Goal: Task Accomplishment & Management: Manage account settings

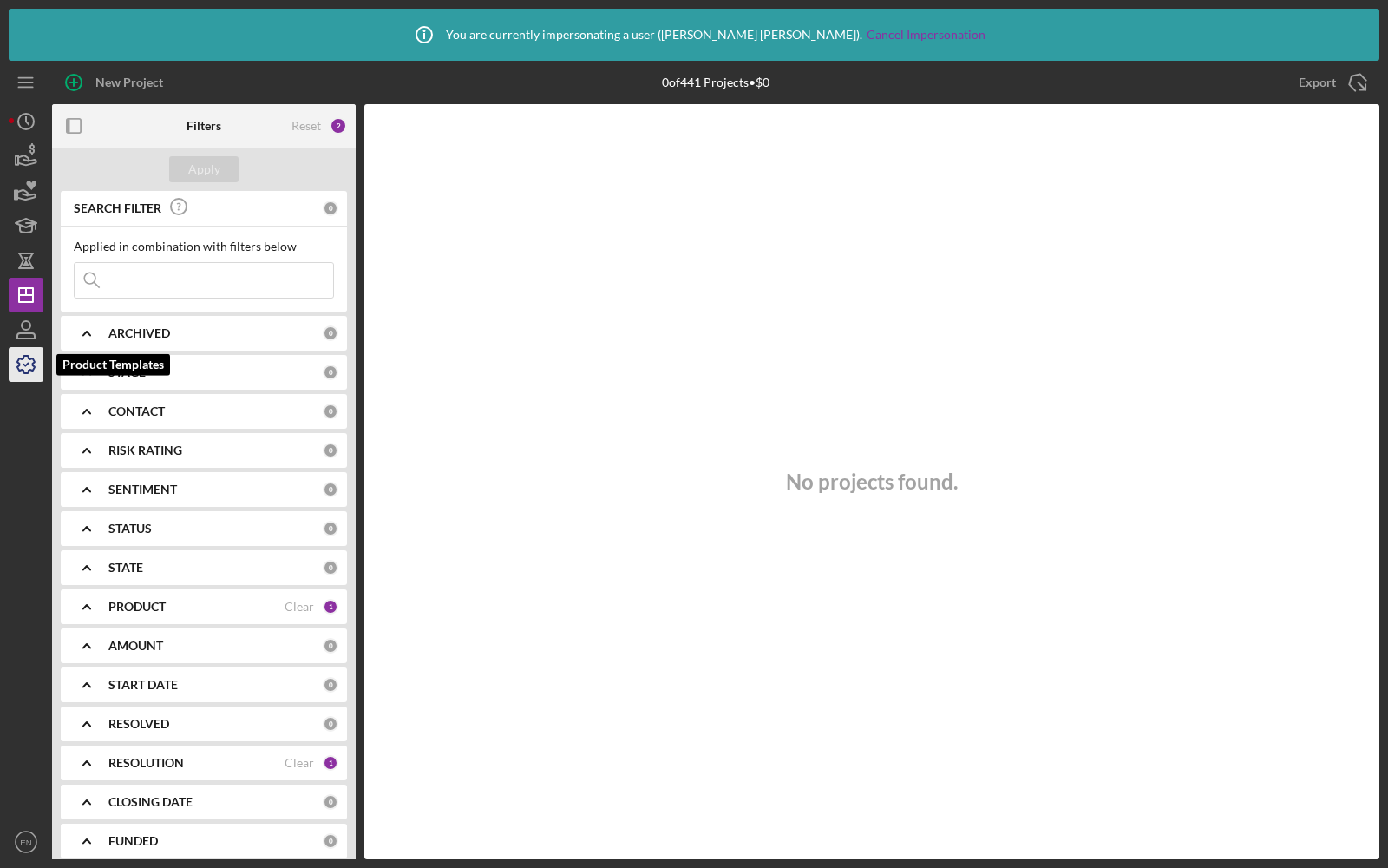
click at [28, 365] on icon "button" at bounding box center [26, 365] width 43 height 43
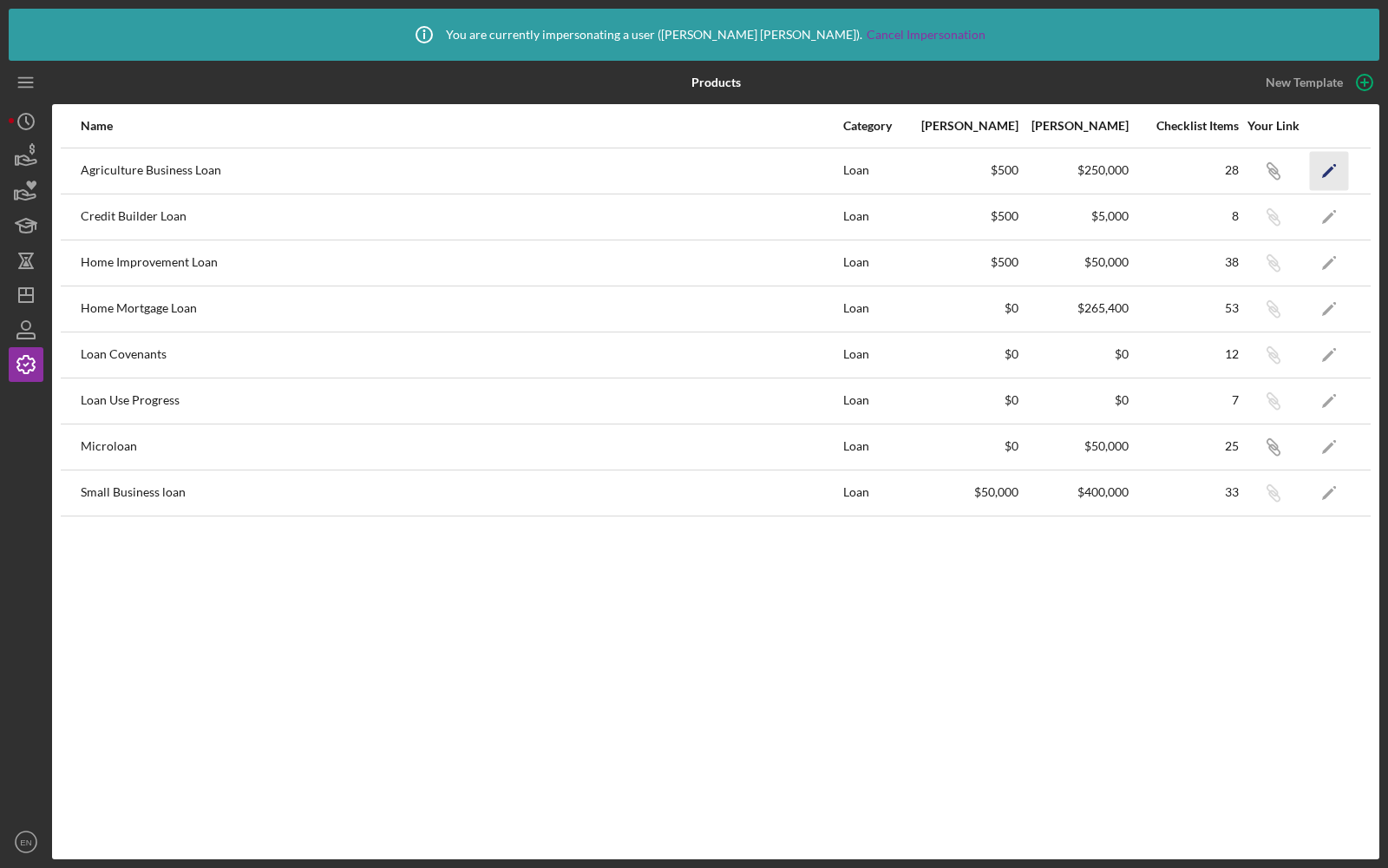
click at [1332, 171] on icon "Icon/Edit" at bounding box center [1329, 170] width 39 height 39
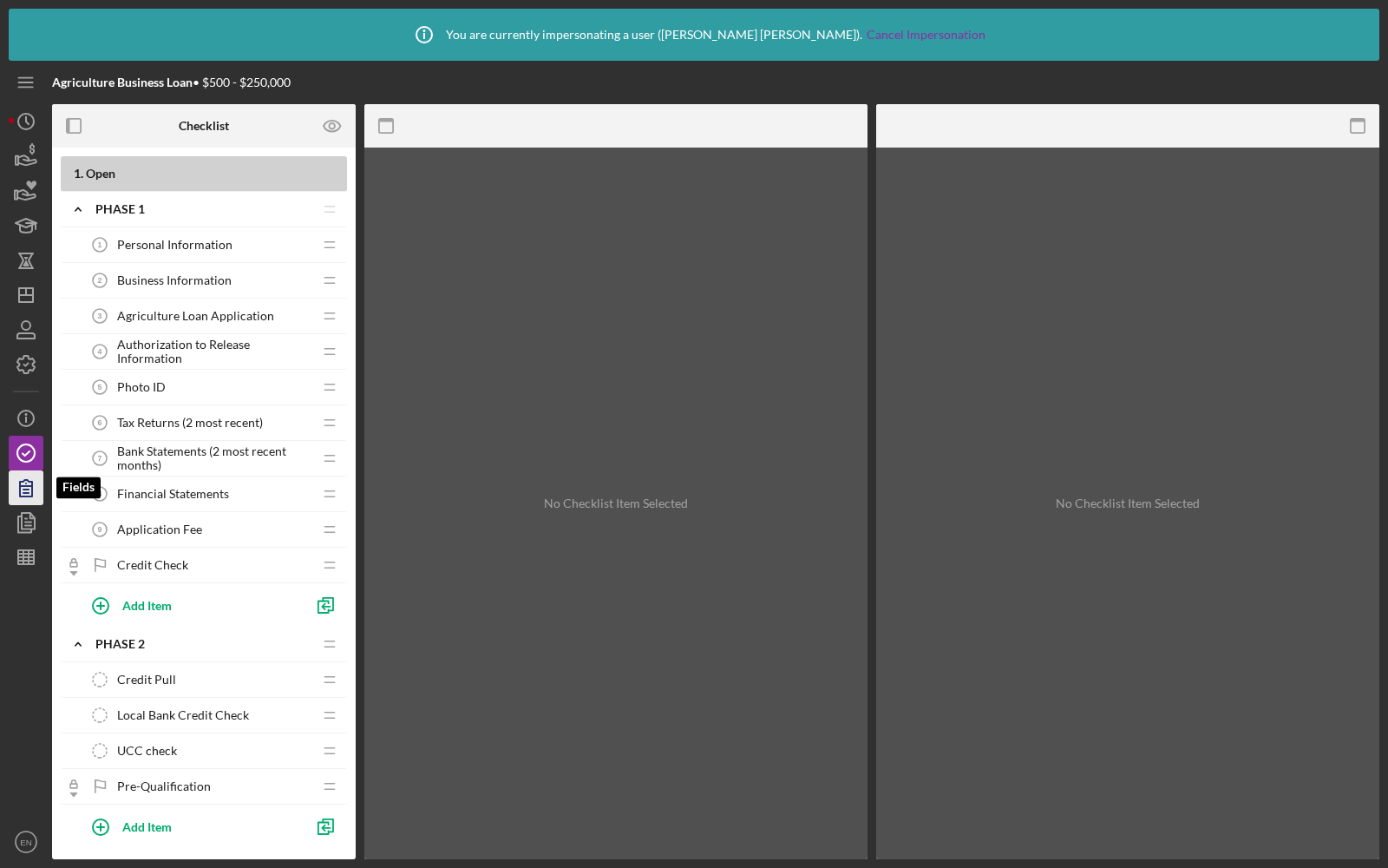
click at [17, 487] on icon "button" at bounding box center [26, 488] width 43 height 43
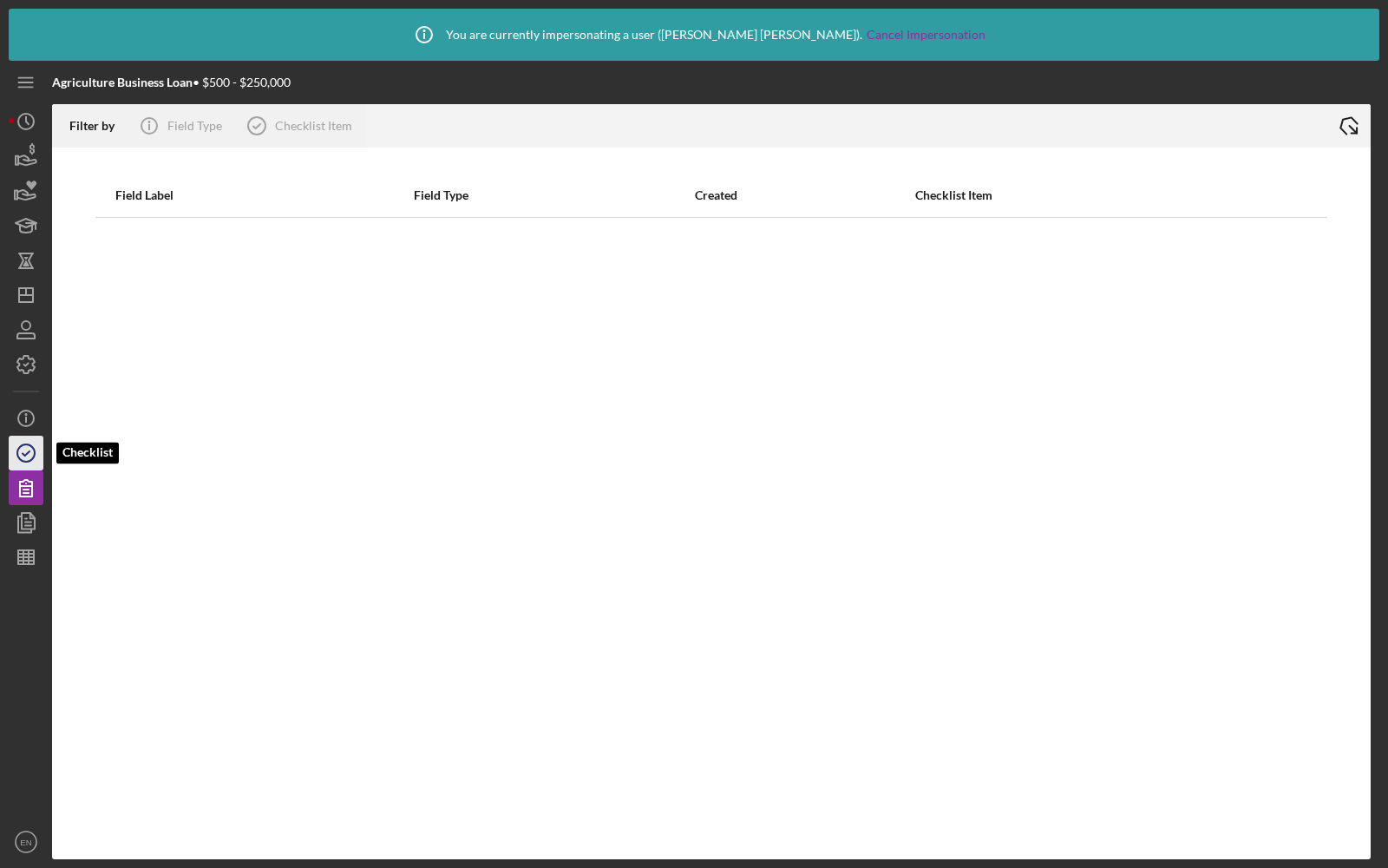
click at [38, 446] on icon "button" at bounding box center [26, 453] width 43 height 43
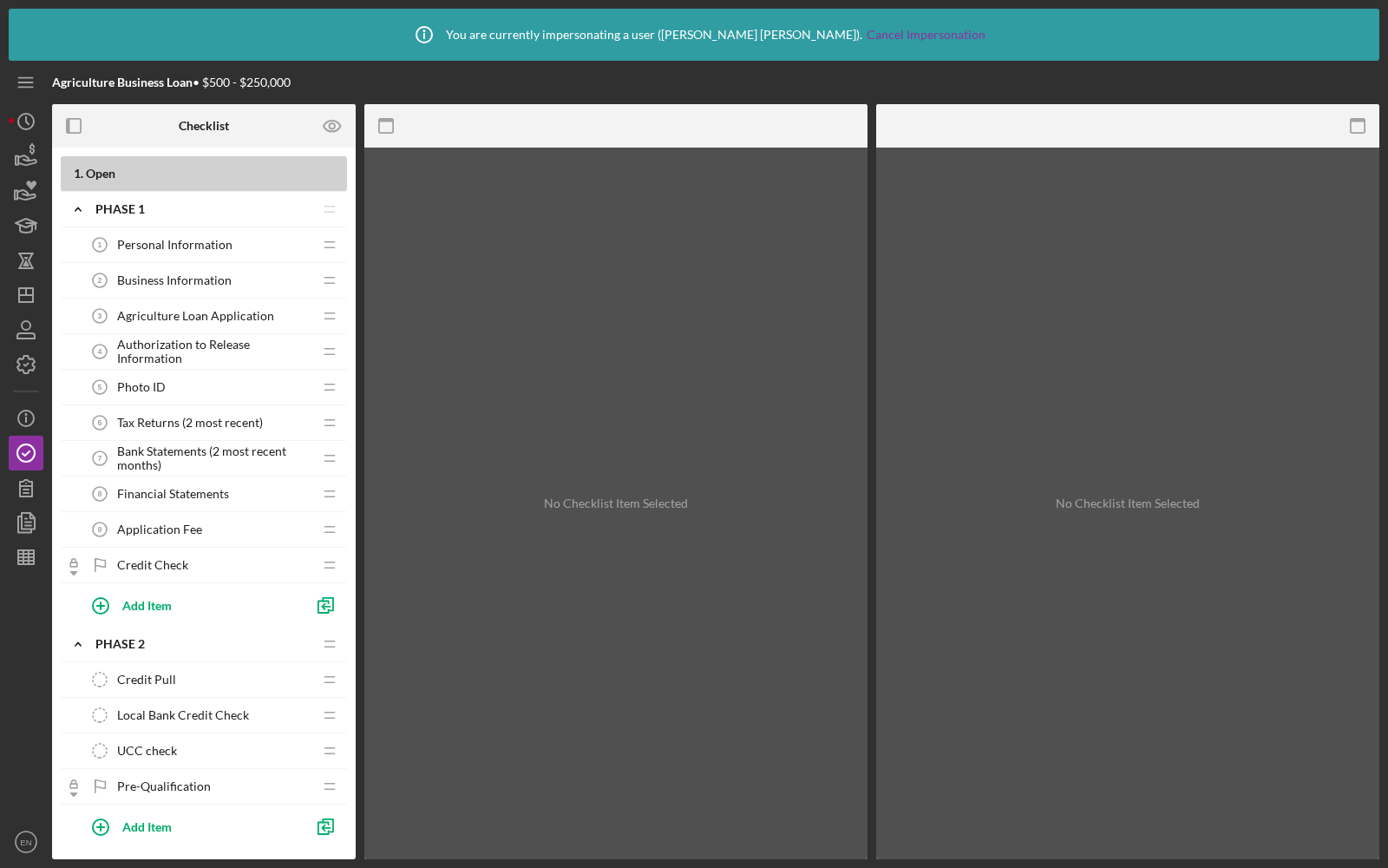
click at [140, 252] on div "Personal Information 1 Personal Information" at bounding box center [197, 245] width 230 height 35
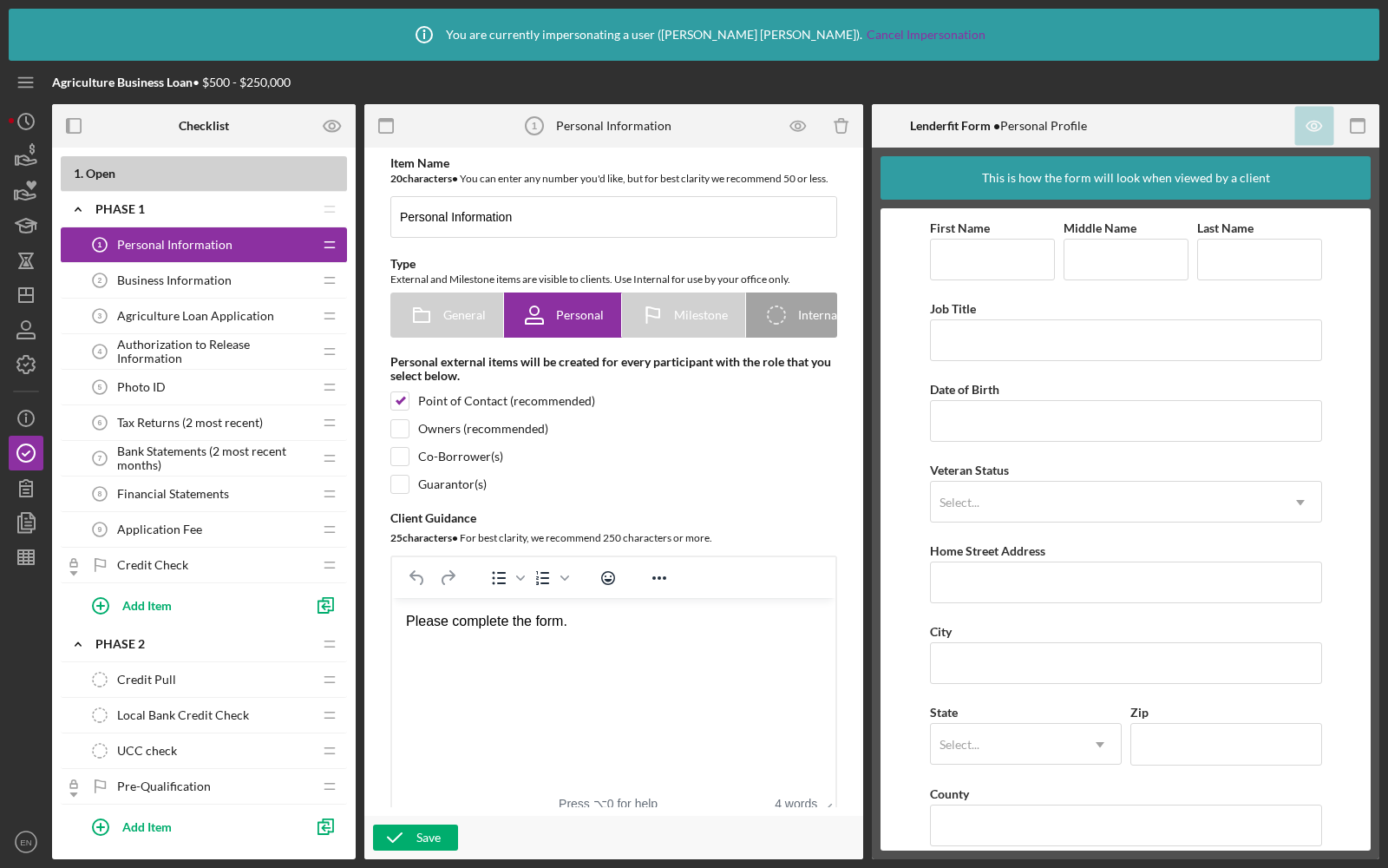
click at [142, 273] on span "Business Information" at bounding box center [174, 280] width 115 height 14
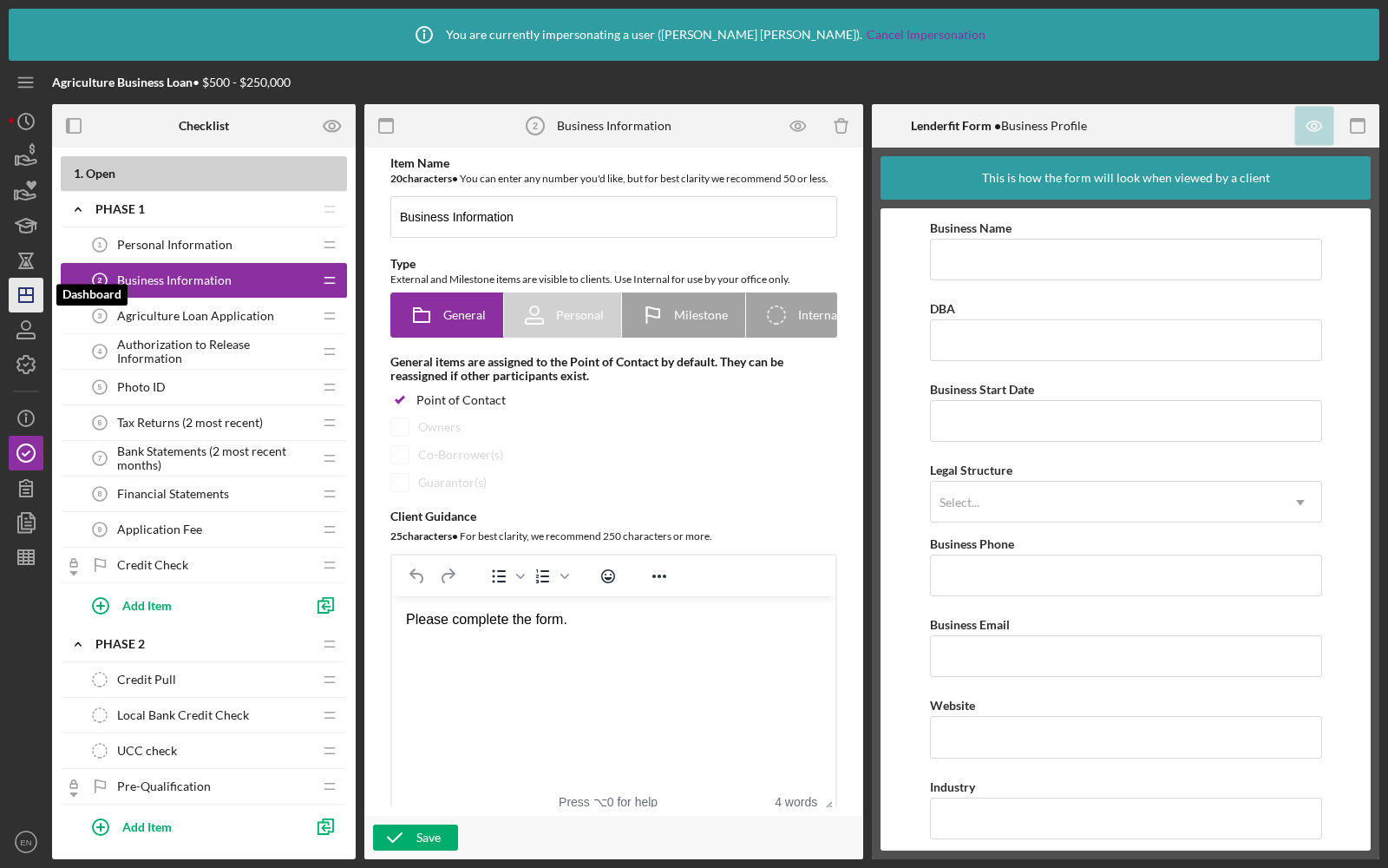
click at [31, 295] on line "button" at bounding box center [26, 295] width 14 height 0
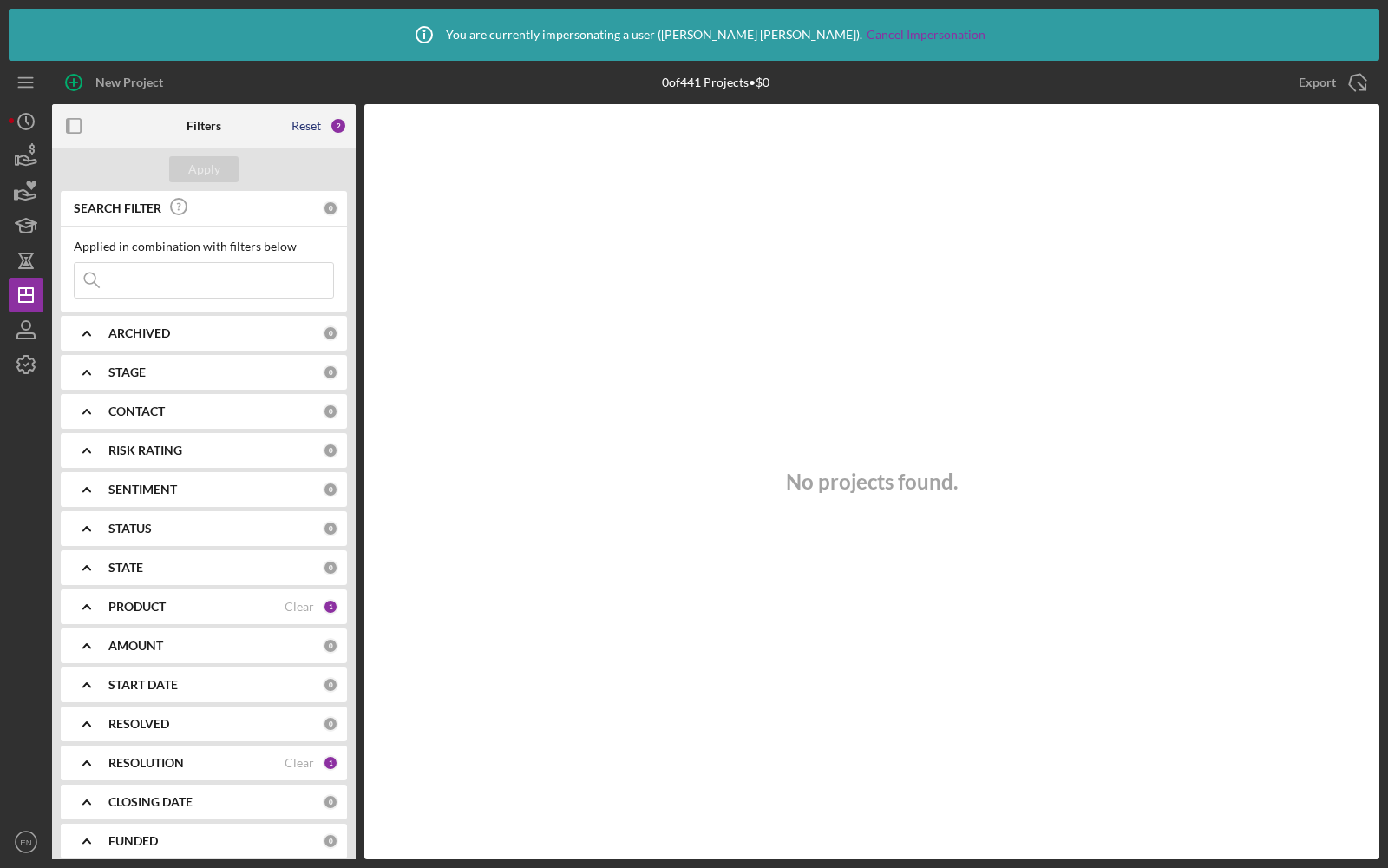
click at [320, 126] on div "Reset" at bounding box center [306, 126] width 30 height 14
click at [171, 161] on button "Apply" at bounding box center [204, 169] width 69 height 26
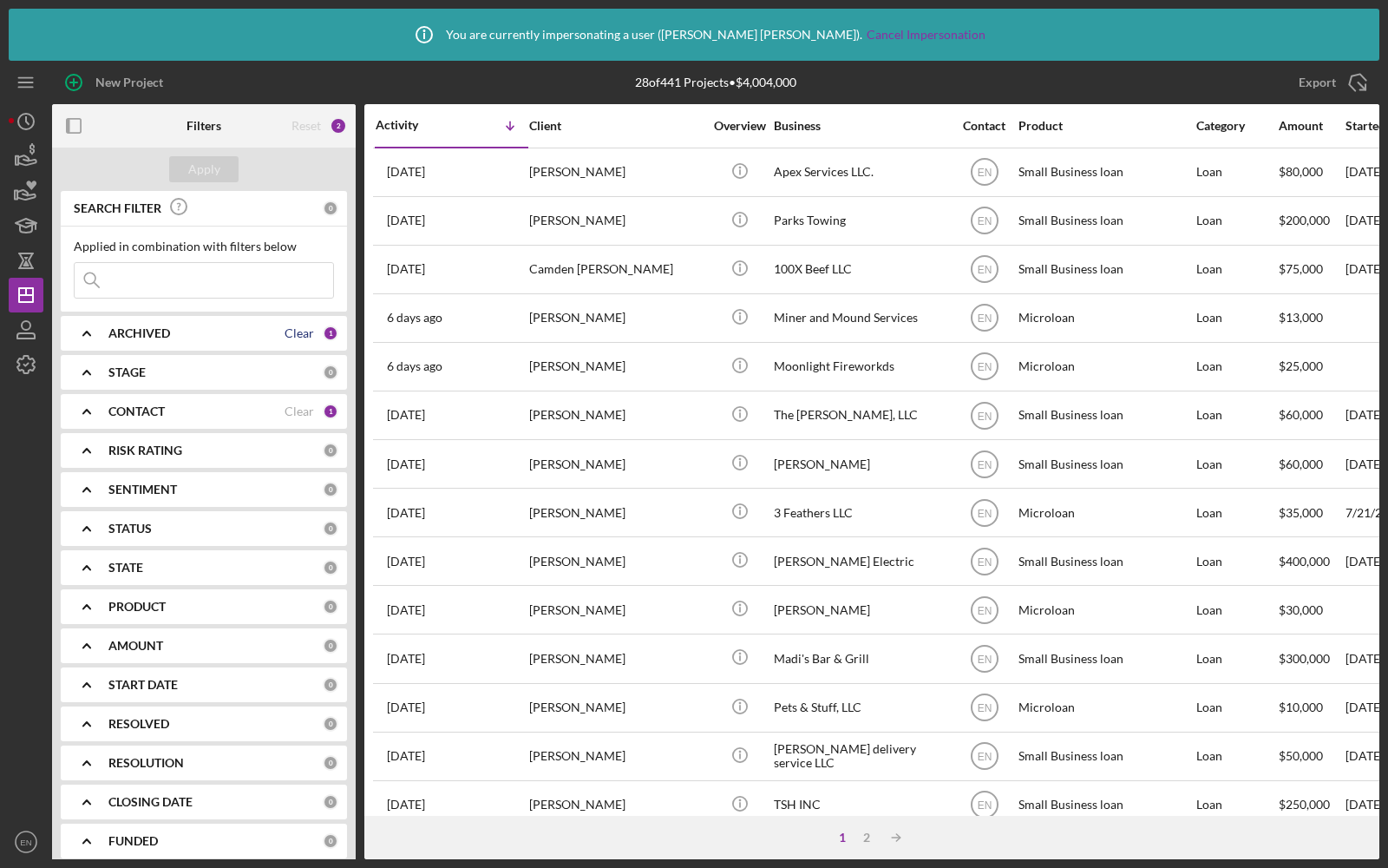
click at [292, 328] on div "Clear" at bounding box center [299, 333] width 30 height 14
click at [298, 406] on div "Clear" at bounding box center [299, 411] width 30 height 14
click at [189, 174] on div "Apply" at bounding box center [204, 169] width 32 height 26
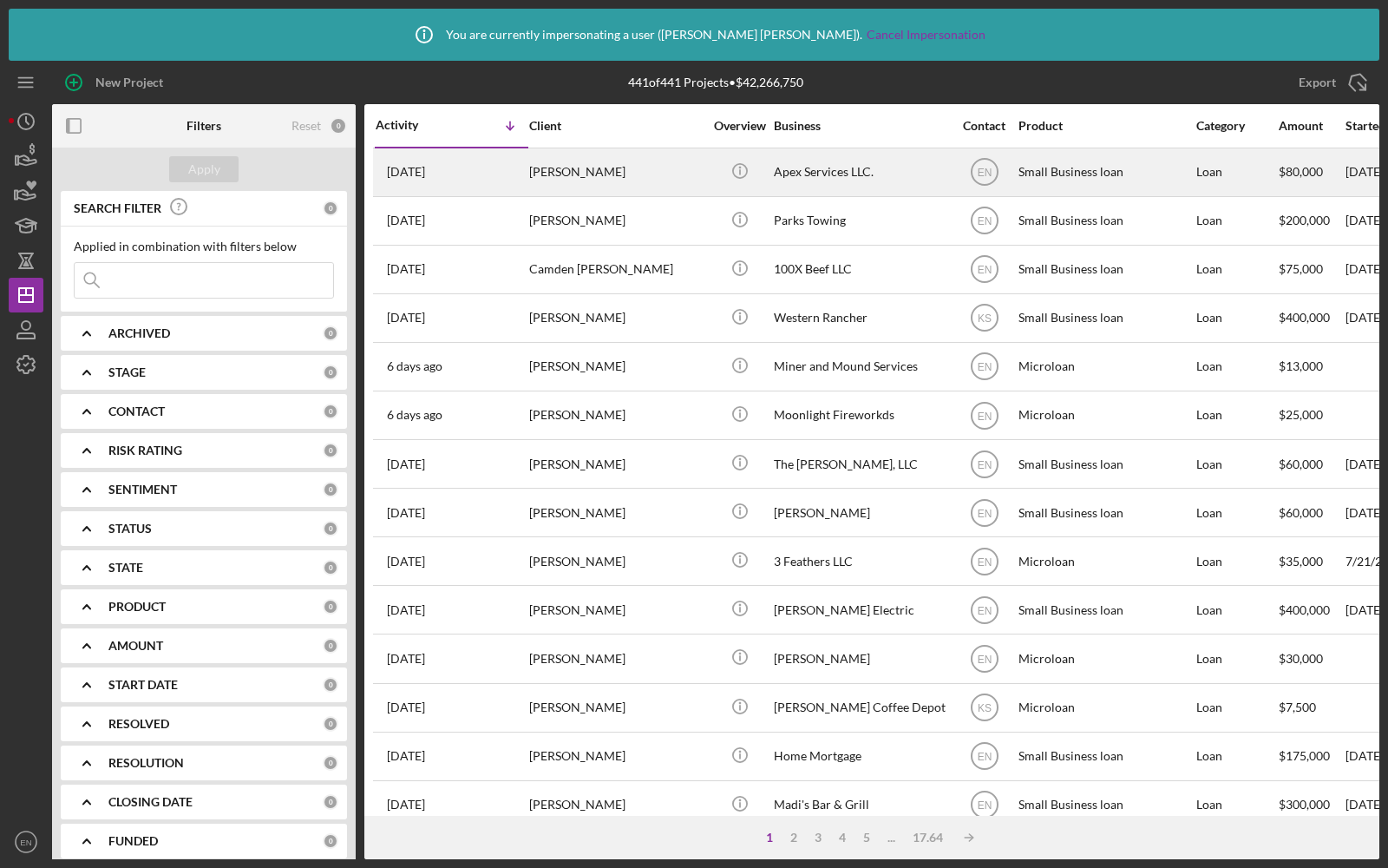
click at [659, 166] on div "[PERSON_NAME]" at bounding box center [616, 172] width 174 height 46
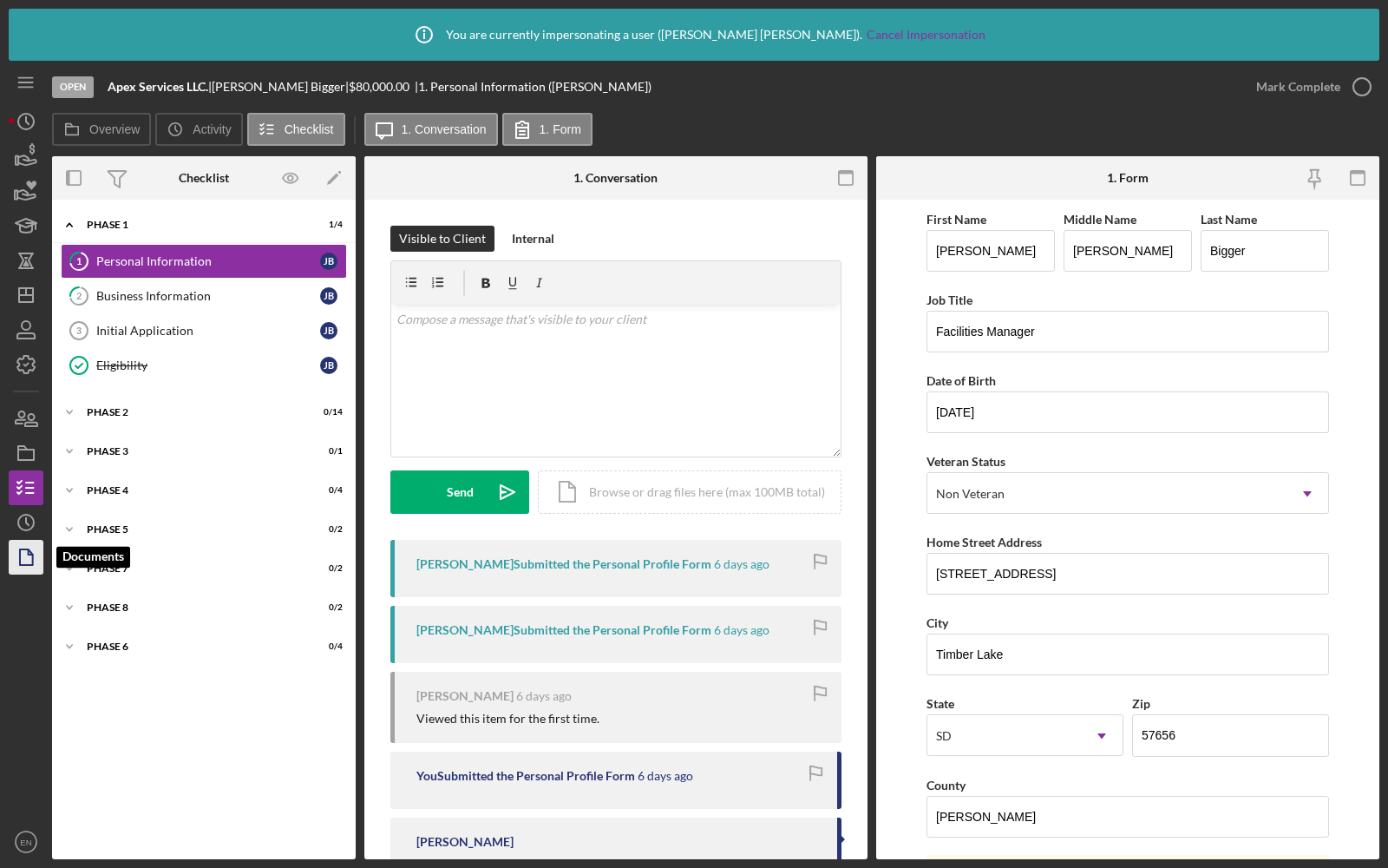
click at [25, 555] on icon "button" at bounding box center [26, 557] width 43 height 43
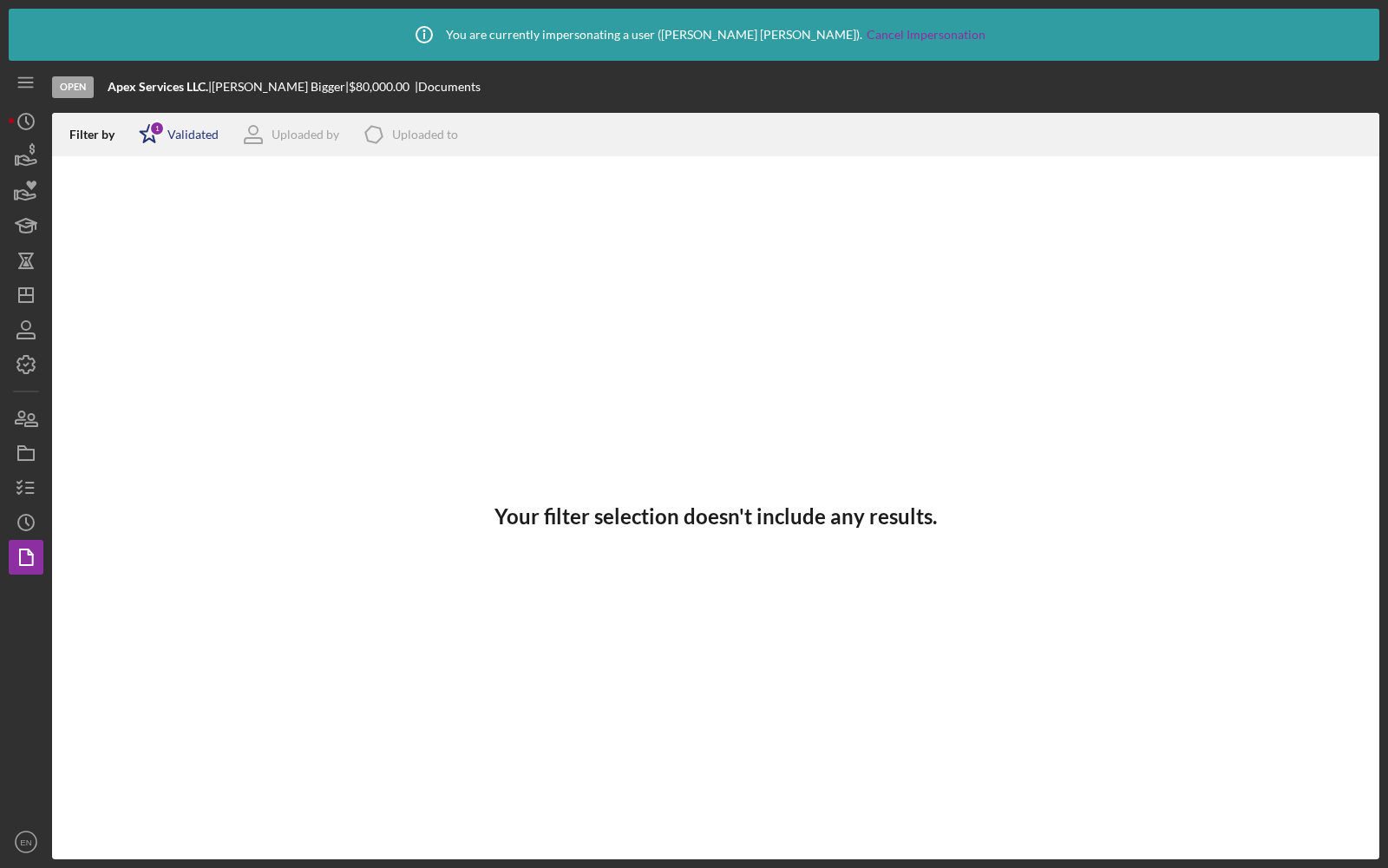
click at [174, 141] on div "Validated" at bounding box center [193, 135] width 51 height 14
click at [152, 211] on div "Validated Not validated" at bounding box center [225, 217] width 174 height 56
click at [147, 225] on input "checkbox" at bounding box center [148, 227] width 17 height 17
checkbox input "true"
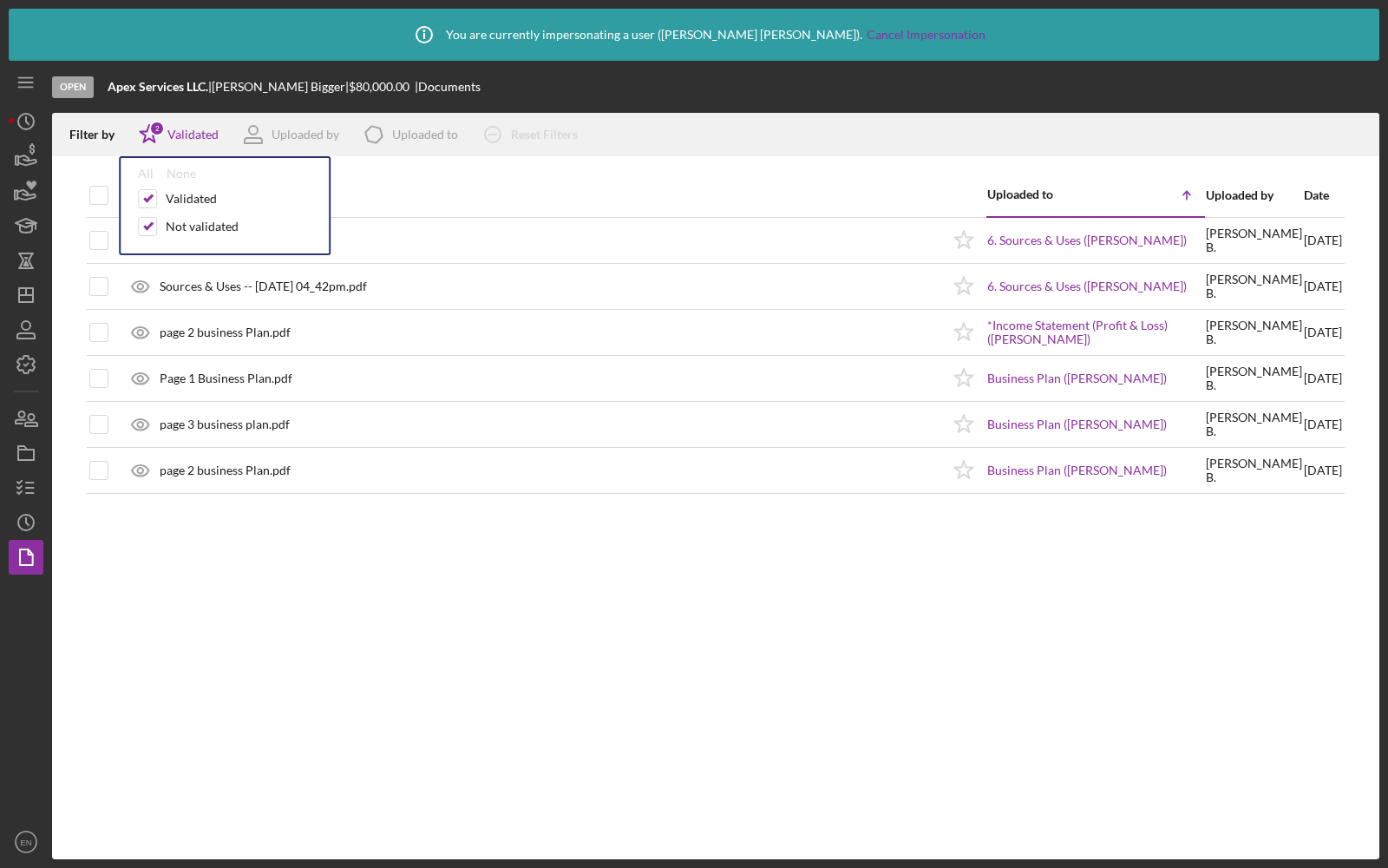
click at [763, 135] on div "Filter by Icon/Star 2 Validated All None Validated Not validated Uploaded by Ic…" at bounding box center [715, 135] width 1327 height 43
click at [151, 135] on icon "Icon/Star" at bounding box center [149, 135] width 43 height 43
click at [165, 131] on icon "Icon/Star" at bounding box center [149, 135] width 43 height 43
click at [769, 195] on div "Document" at bounding box center [534, 195] width 813 height 14
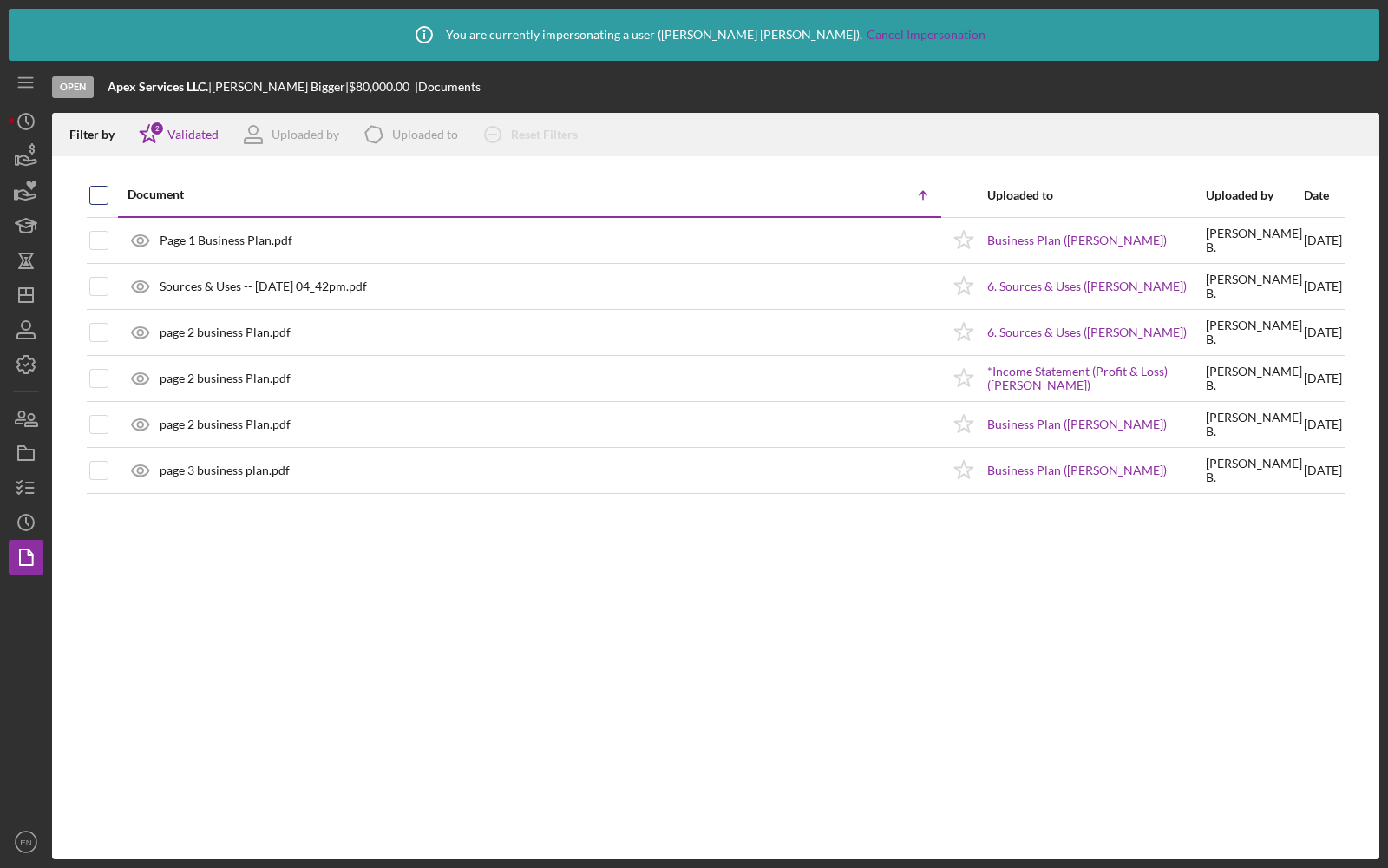
click at [95, 195] on input "checkbox" at bounding box center [99, 195] width 17 height 17
checkbox input "true"
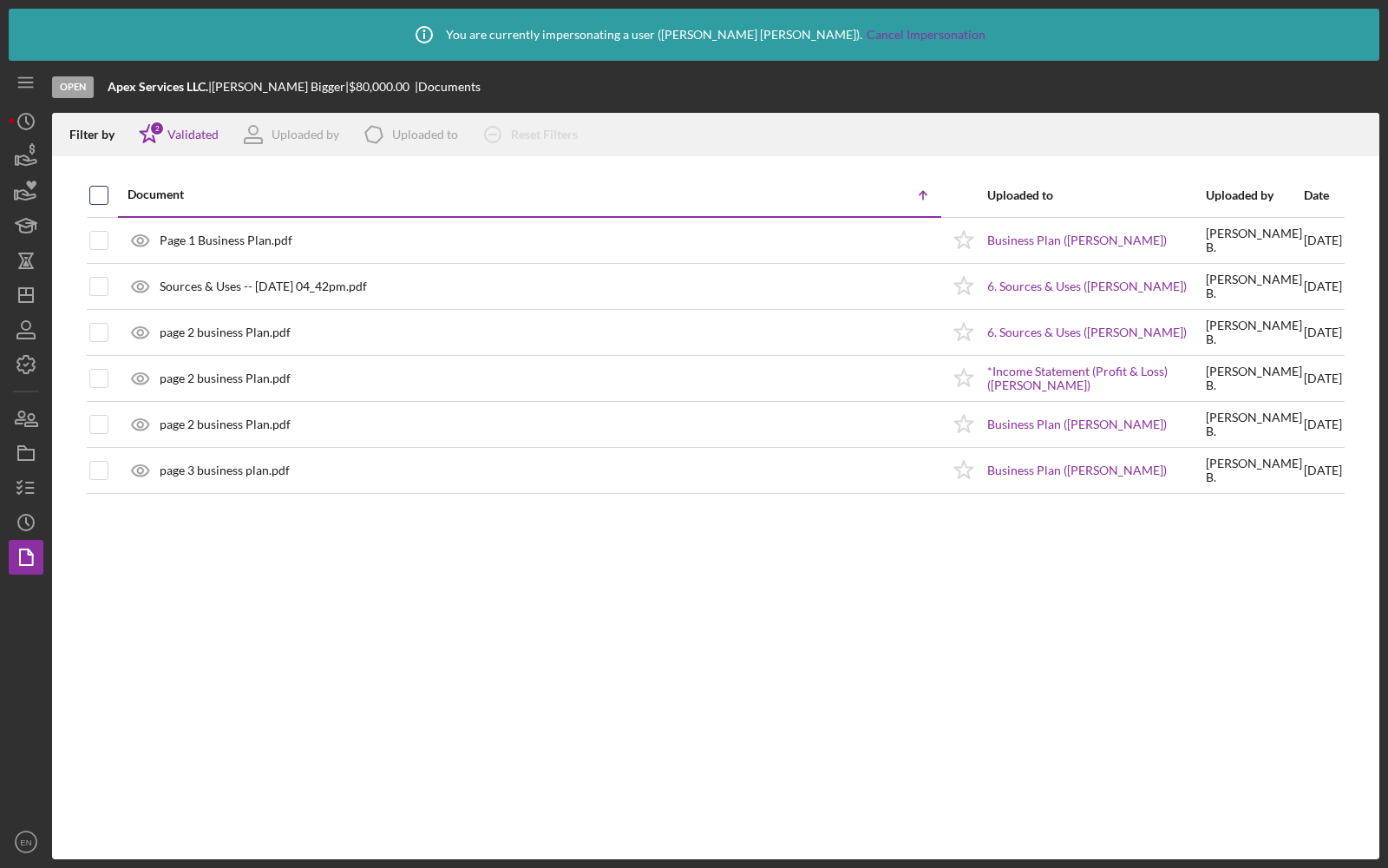
checkbox input "true"
click at [23, 527] on icon "Icon/History" at bounding box center [26, 523] width 43 height 43
